Goal: Information Seeking & Learning: Learn about a topic

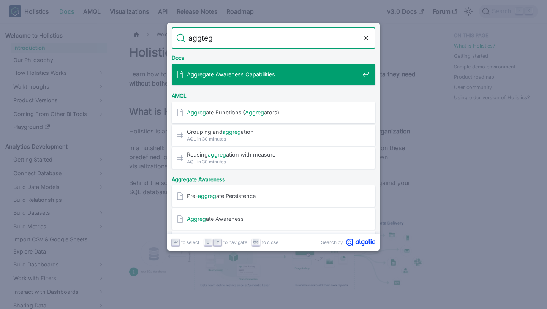
type input "aggtega"
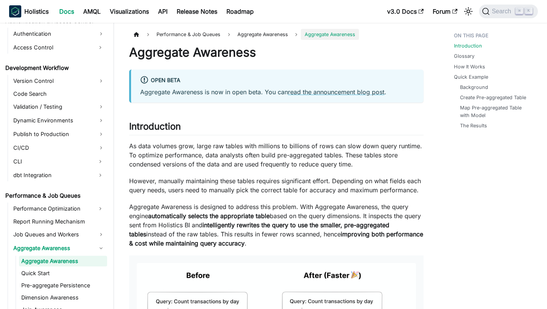
scroll to position [506, 0]
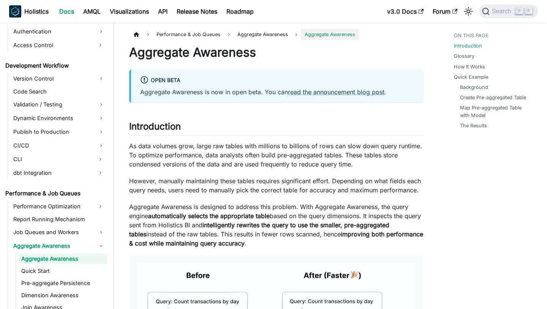
click at [295, 143] on p "As data volumes grow, large raw tables with millions to billions of rows can sl…" at bounding box center [276, 154] width 294 height 27
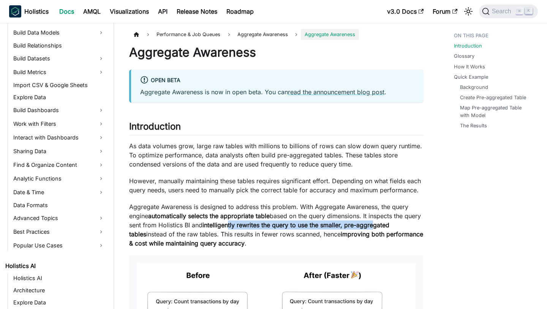
drag, startPoint x: 250, startPoint y: 222, endPoint x: 398, endPoint y: 222, distance: 147.7
click at [389, 223] on strong "intelligently rewrites the query to use the smaller, pre-aggregated tables" at bounding box center [259, 229] width 260 height 17
click at [389, 222] on strong "intelligently rewrites the query to use the smaller, pre-aggregated tables" at bounding box center [259, 229] width 260 height 17
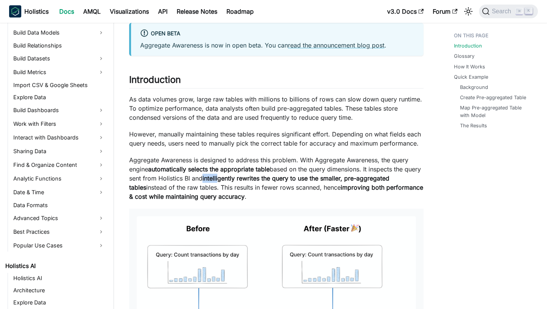
scroll to position [49, 0]
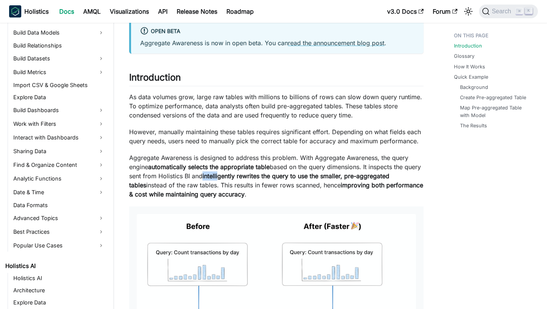
click at [388, 180] on p "Aggregate Awareness is designed to address this problem. With Aggregate Awarene…" at bounding box center [276, 176] width 294 height 46
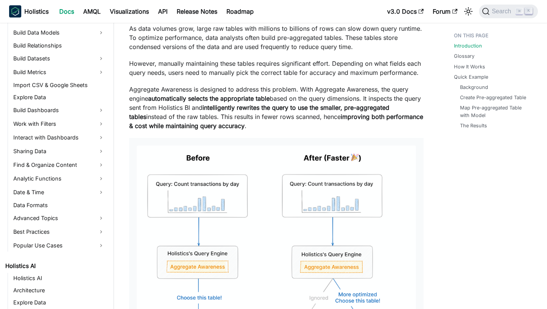
scroll to position [117, 0]
click at [389, 120] on strong "improving both performance & cost while maintaining query accuracy" at bounding box center [276, 122] width 294 height 17
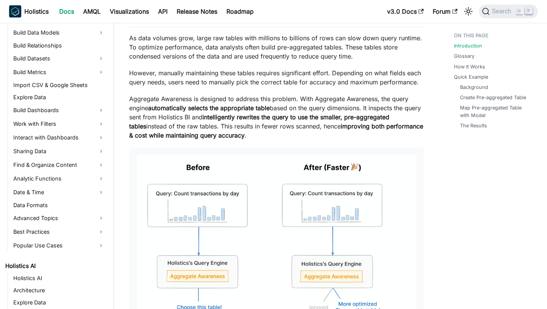
scroll to position [107, 0]
